Goal: Complete application form

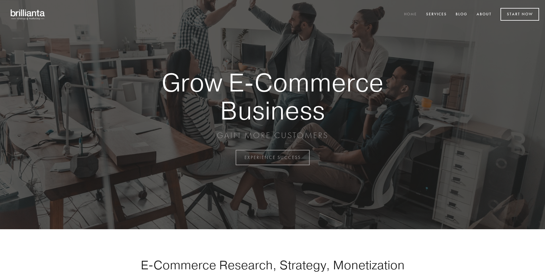
scroll to position [1545, 0]
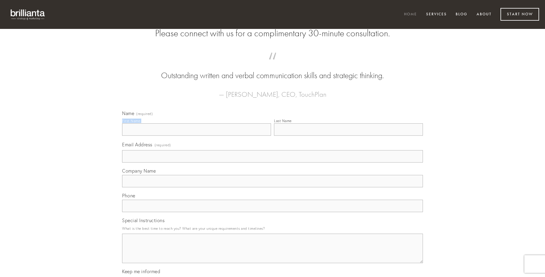
type input "[PERSON_NAME]"
click at [348, 136] on input "Last Name" at bounding box center [348, 129] width 149 height 12
type input "[PERSON_NAME]"
click at [272, 162] on input "Email Address (required)" at bounding box center [272, 156] width 301 height 12
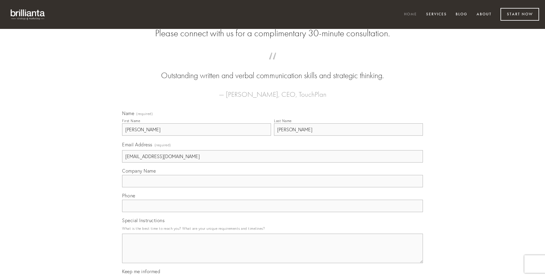
type input "[EMAIL_ADDRESS][DOMAIN_NAME]"
click at [272, 187] on input "Company Name" at bounding box center [272, 181] width 301 height 12
type input "valens"
click at [272, 212] on input "text" at bounding box center [272, 205] width 301 height 12
click at [272, 253] on textarea "Special Instructions" at bounding box center [272, 247] width 301 height 29
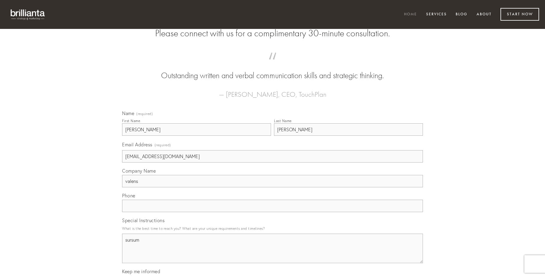
type textarea "sursum"
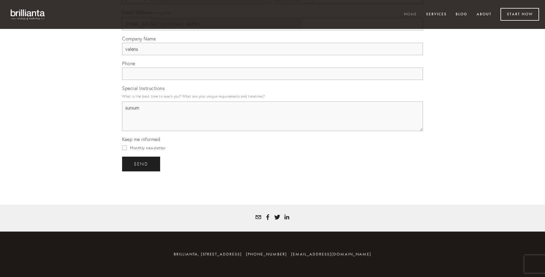
click at [141, 164] on span "send" at bounding box center [141, 163] width 14 height 5
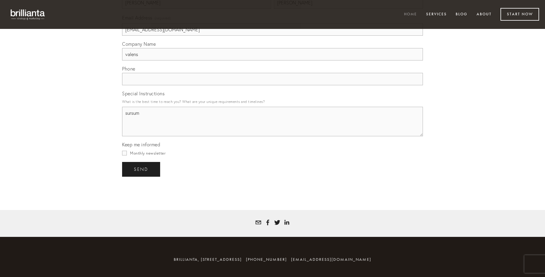
scroll to position [1527, 0]
